Goal: Task Accomplishment & Management: Manage account settings

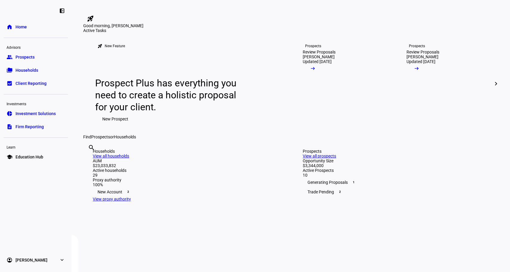
click at [32, 260] on span "[PERSON_NAME]" at bounding box center [32, 260] width 32 height 6
click at [29, 246] on span "My Team" at bounding box center [24, 244] width 17 height 6
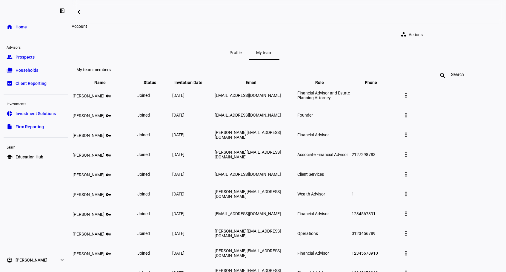
click at [409, 99] on mat-icon "more_vert" at bounding box center [405, 95] width 7 height 7
click at [421, 126] on div at bounding box center [253, 136] width 506 height 272
click at [409, 118] on mat-icon "more_vert" at bounding box center [405, 114] width 7 height 7
click at [414, 148] on div at bounding box center [253, 136] width 506 height 272
click at [409, 138] on mat-icon "more_vert" at bounding box center [405, 134] width 7 height 7
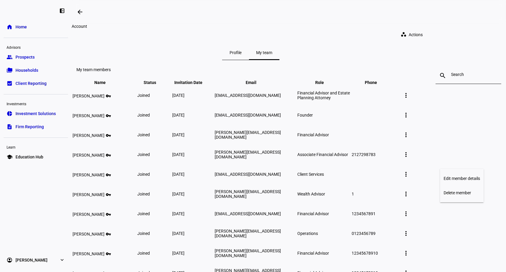
click at [452, 171] on div "Edit member details Delete member" at bounding box center [462, 185] width 44 height 33
click at [413, 161] on span at bounding box center [406, 154] width 14 height 14
click at [447, 162] on div at bounding box center [253, 136] width 506 height 272
click at [409, 138] on mat-icon "more_vert" at bounding box center [405, 134] width 7 height 7
click at [455, 176] on span "Edit member details" at bounding box center [461, 178] width 36 height 5
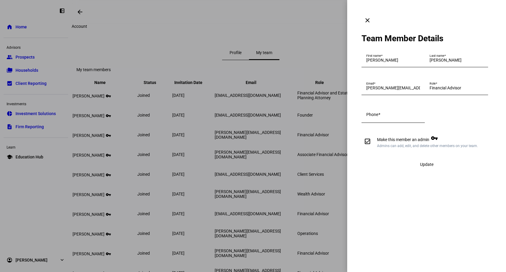
click at [375, 13] on span at bounding box center [367, 20] width 14 height 14
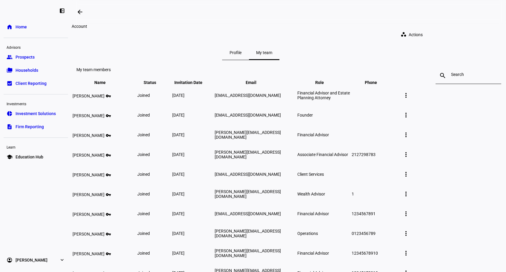
scroll to position [82, 0]
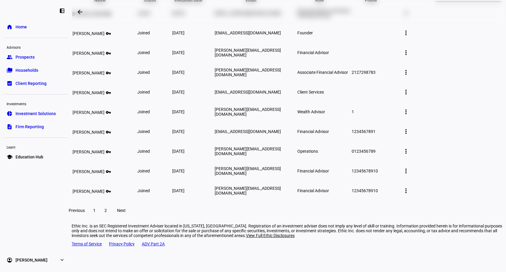
click at [409, 96] on mat-icon "more_vert" at bounding box center [405, 91] width 7 height 7
click at [446, 131] on button "Edit member details" at bounding box center [462, 136] width 44 height 14
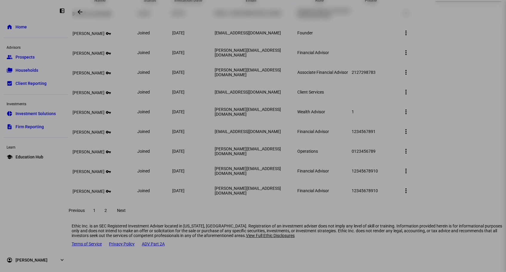
scroll to position [0, 0]
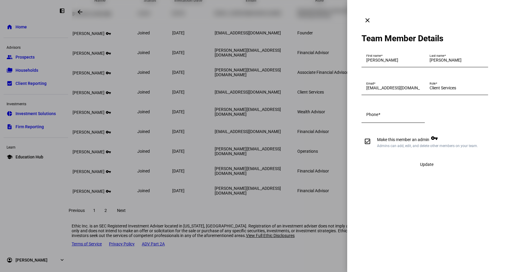
click at [375, 13] on span at bounding box center [367, 20] width 14 height 14
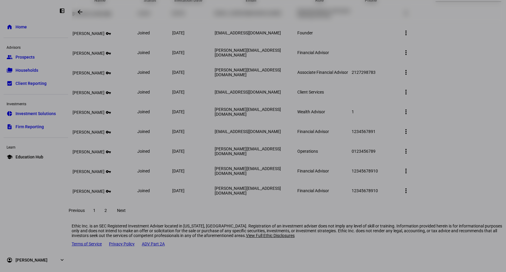
scroll to position [82, 0]
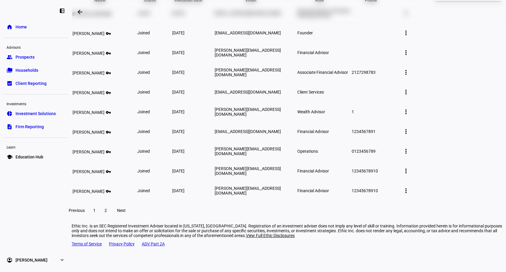
click at [409, 135] on mat-icon "more_vert" at bounding box center [405, 131] width 7 height 7
click at [419, 154] on div at bounding box center [253, 136] width 506 height 272
